Goal: Information Seeking & Learning: Understand process/instructions

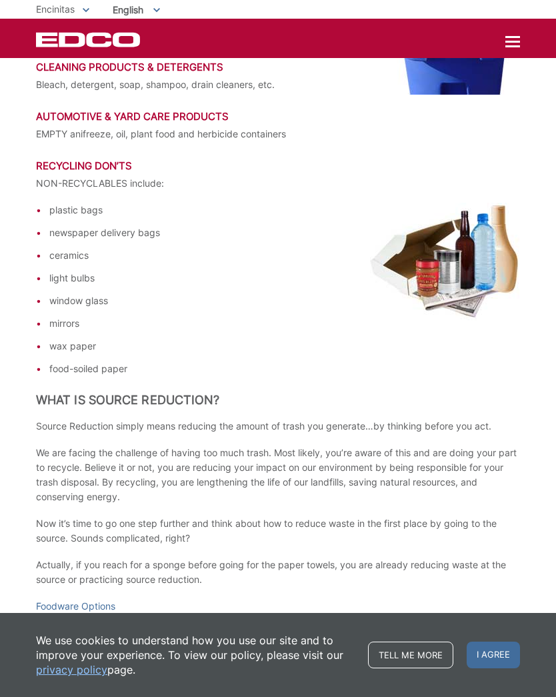
scroll to position [1974, 0]
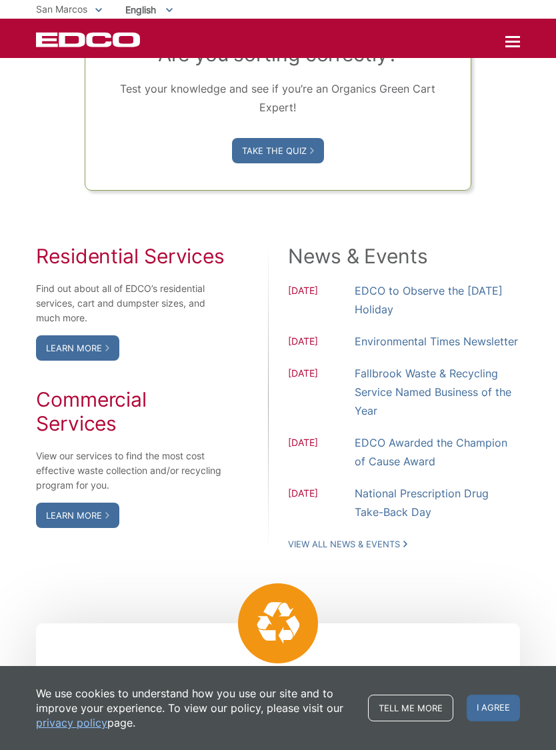
scroll to position [966, 0]
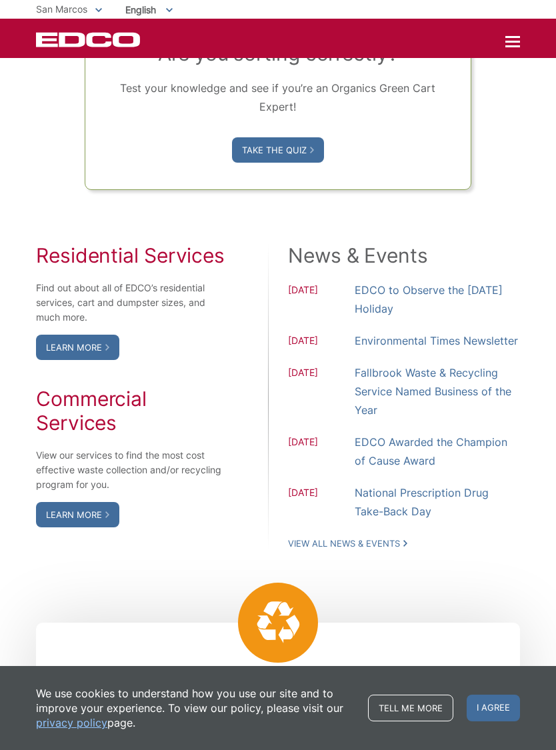
click at [107, 360] on link "Learn More" at bounding box center [77, 347] width 83 height 25
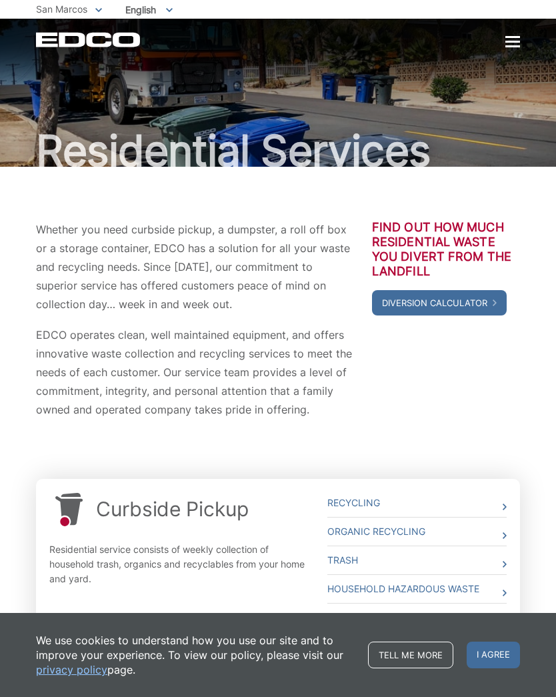
click at [411, 653] on link "Tell me more" at bounding box center [410, 654] width 85 height 27
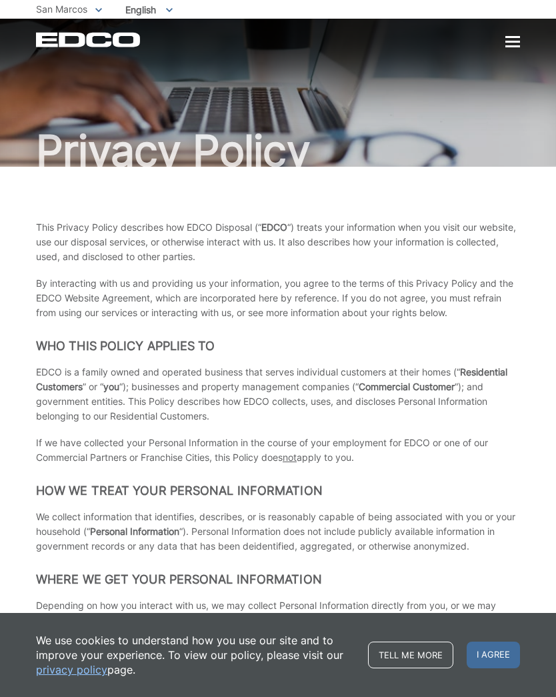
click at [505, 655] on span "I agree" at bounding box center [493, 654] width 53 height 27
